Goal: Information Seeking & Learning: Check status

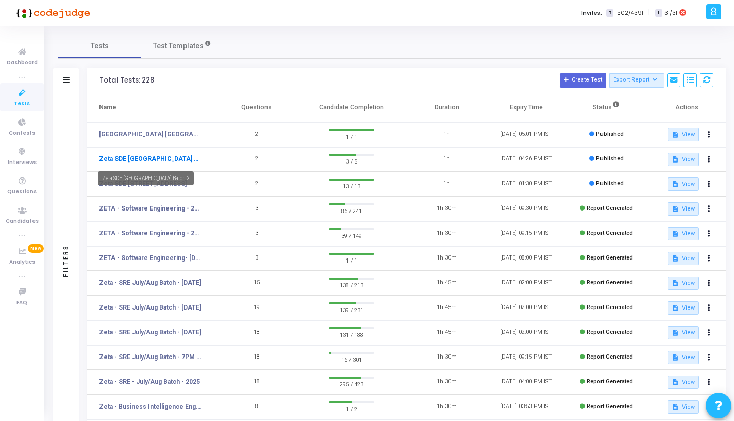
click at [159, 156] on link "Zeta SDE [GEOGRAPHIC_DATA] Batch 2" at bounding box center [150, 158] width 102 height 9
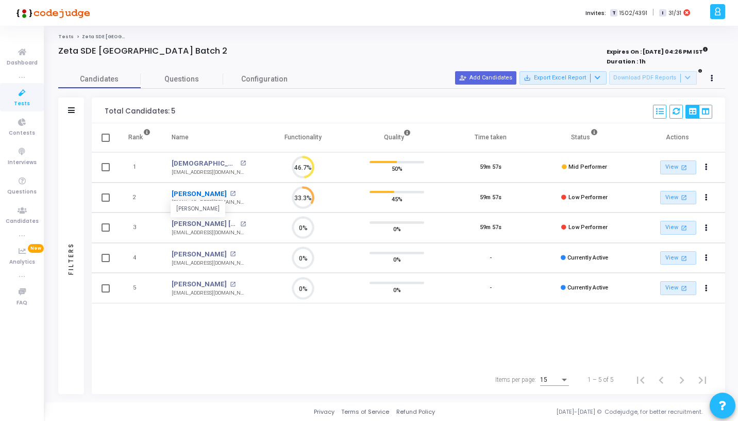
click at [217, 190] on link "[PERSON_NAME]" at bounding box center [199, 194] width 55 height 10
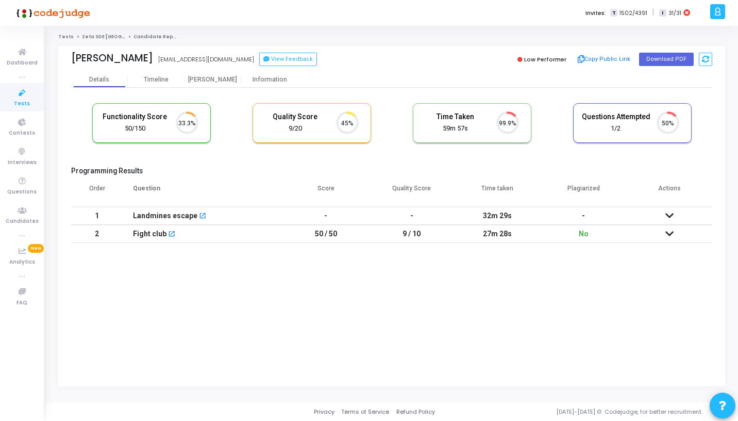
scroll to position [22, 26]
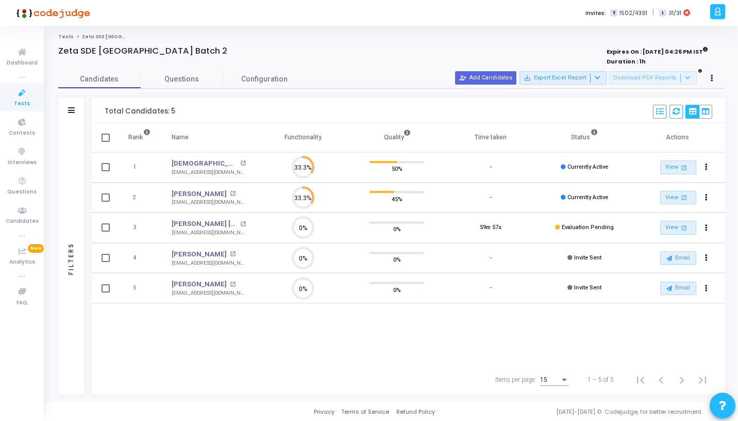
click at [25, 100] on span "Tests" at bounding box center [22, 103] width 16 height 9
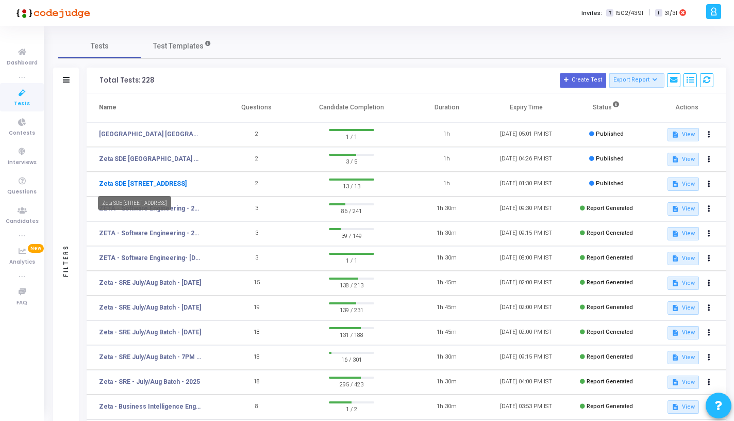
click at [158, 181] on link "Zeta SDE [STREET_ADDRESS]" at bounding box center [143, 183] width 88 height 9
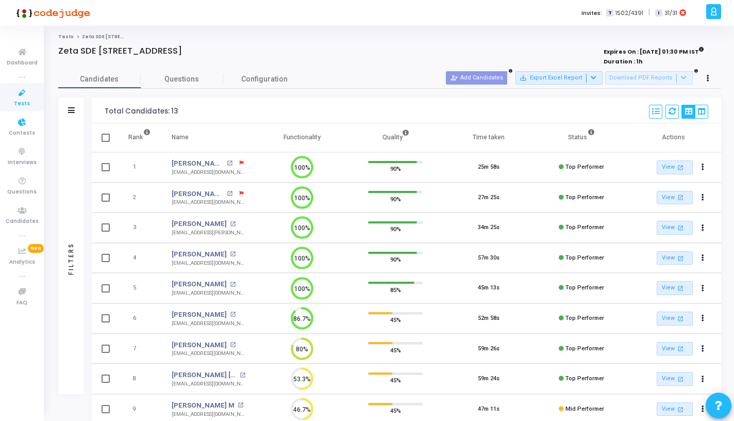
click at [23, 100] on span "Tests" at bounding box center [22, 103] width 16 height 9
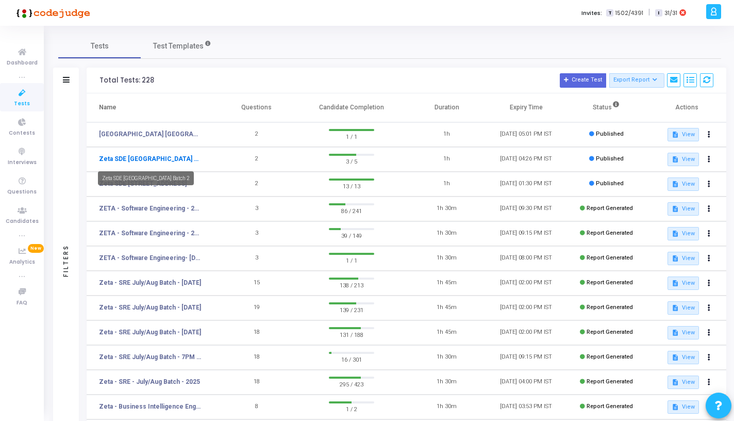
click at [184, 162] on link "Zeta SDE [GEOGRAPHIC_DATA] Batch 2" at bounding box center [150, 158] width 102 height 9
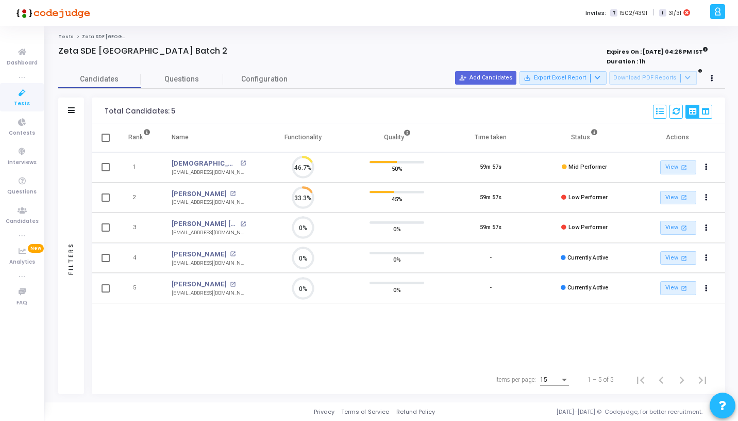
scroll to position [22, 26]
click at [217, 160] on link "[DEMOGRAPHIC_DATA][PERSON_NAME][DEMOGRAPHIC_DATA]" at bounding box center [205, 163] width 66 height 10
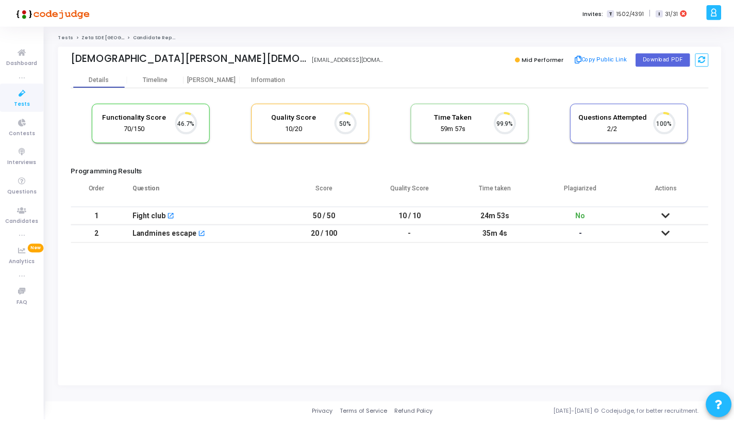
scroll to position [22, 26]
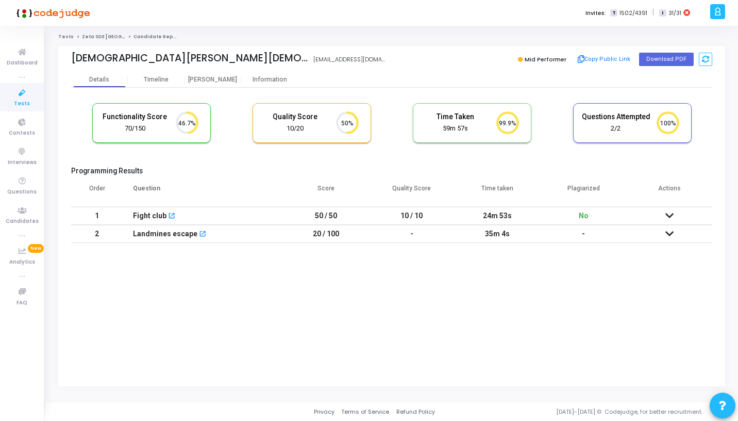
click at [26, 95] on icon at bounding box center [22, 93] width 22 height 13
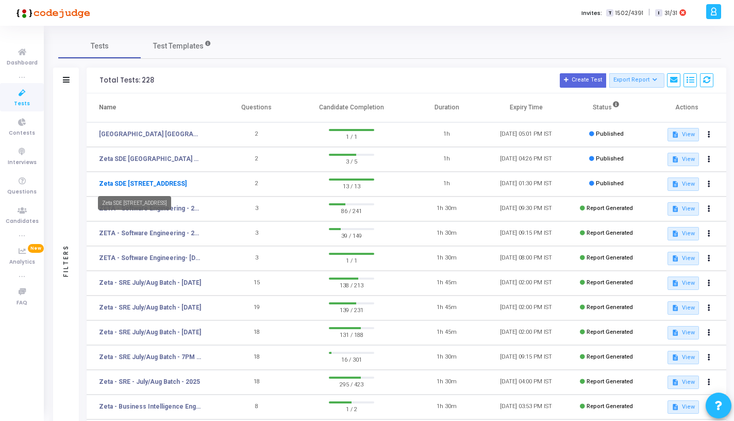
click at [187, 184] on link "Zeta SDE [STREET_ADDRESS]" at bounding box center [143, 183] width 88 height 9
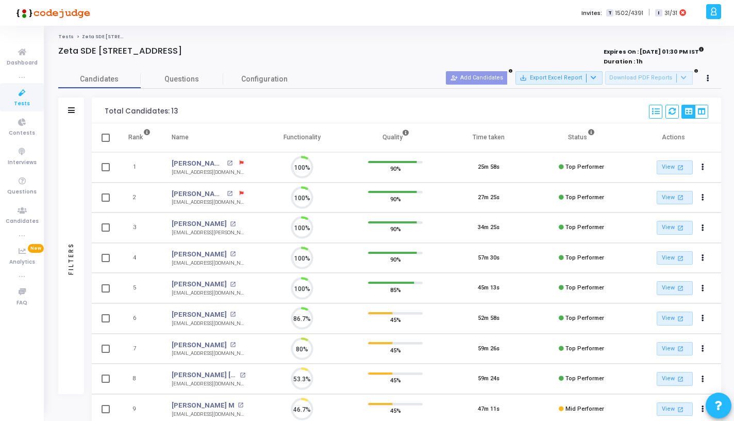
scroll to position [22, 26]
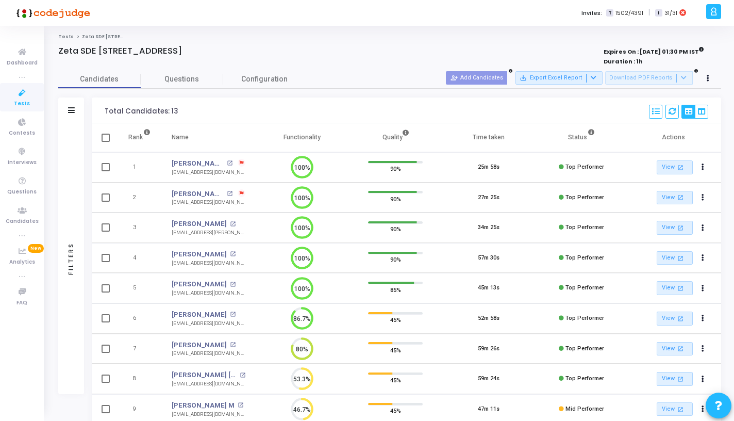
click at [19, 104] on span "Tests" at bounding box center [22, 103] width 16 height 9
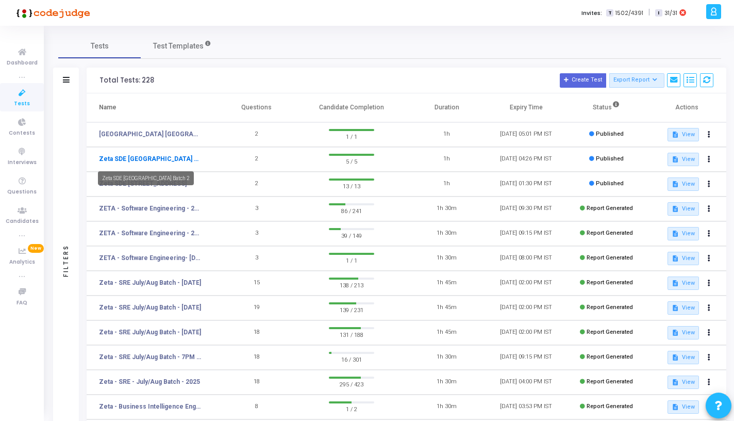
click at [162, 158] on link "Zeta SDE [GEOGRAPHIC_DATA] Batch 2" at bounding box center [150, 158] width 102 height 9
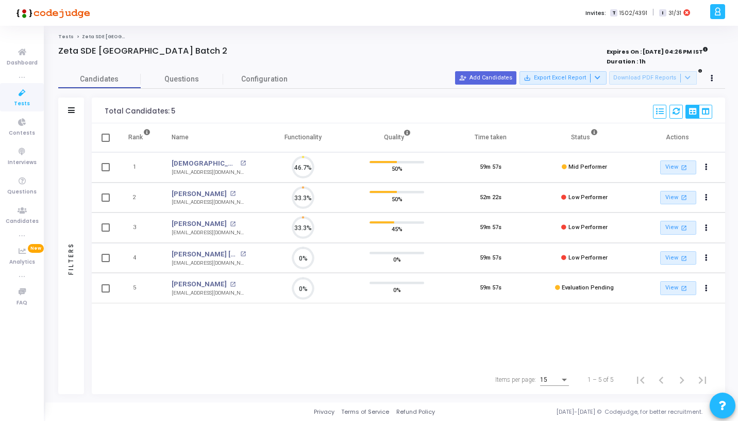
scroll to position [5, 5]
